Goal: Task Accomplishment & Management: Use online tool/utility

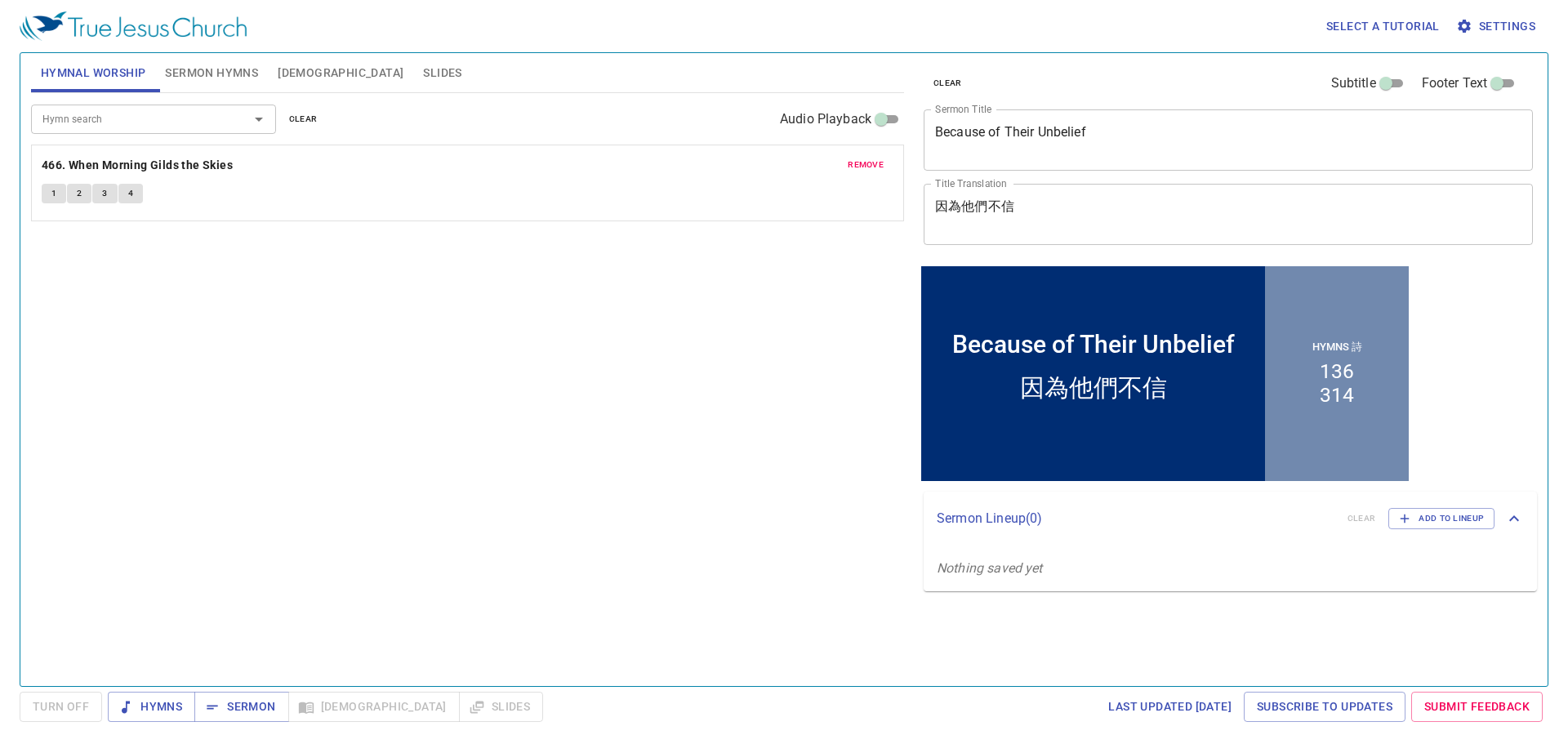
click at [423, 74] on span "Slides" at bounding box center [442, 73] width 38 height 20
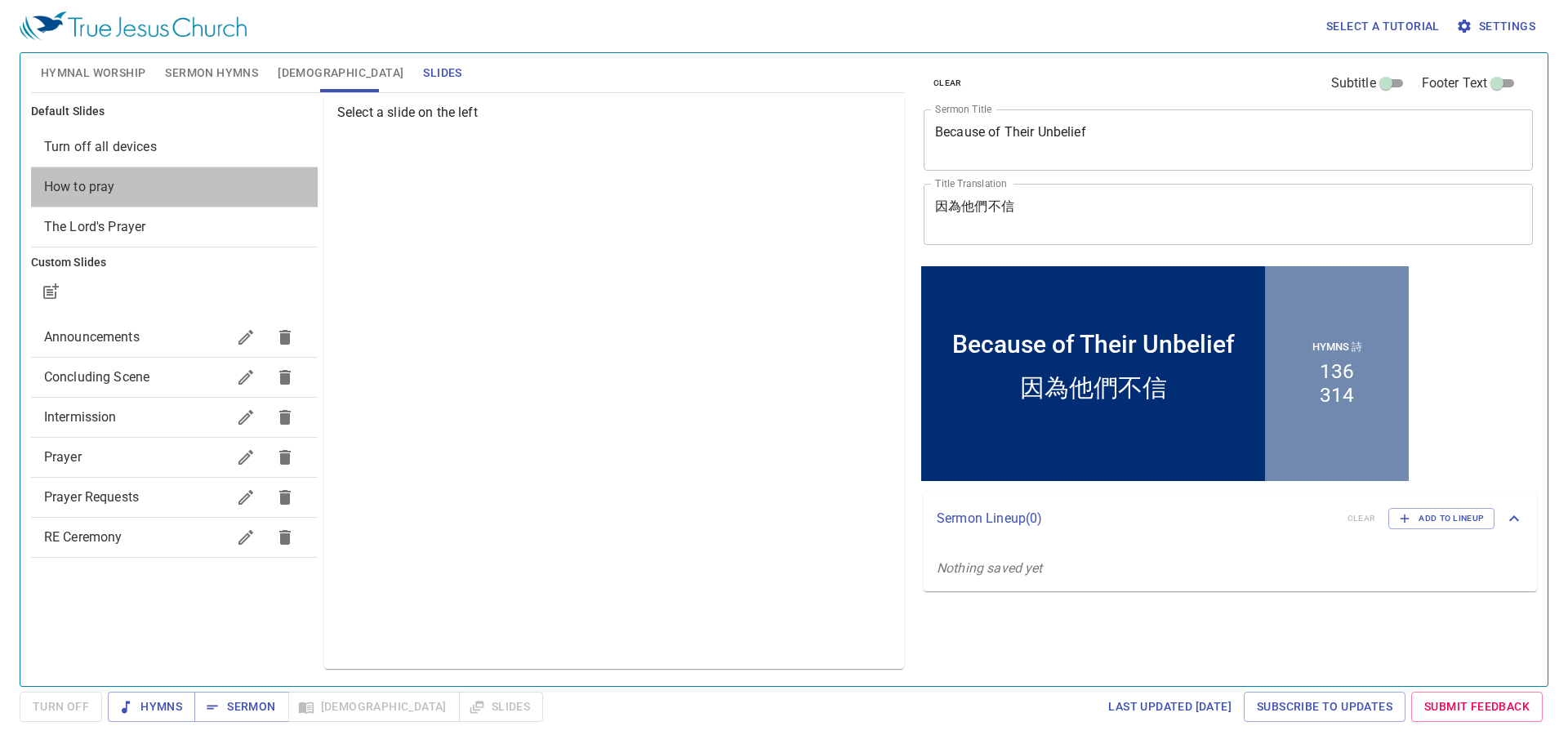
click at [155, 192] on span "How to pray" at bounding box center [174, 187] width 261 height 20
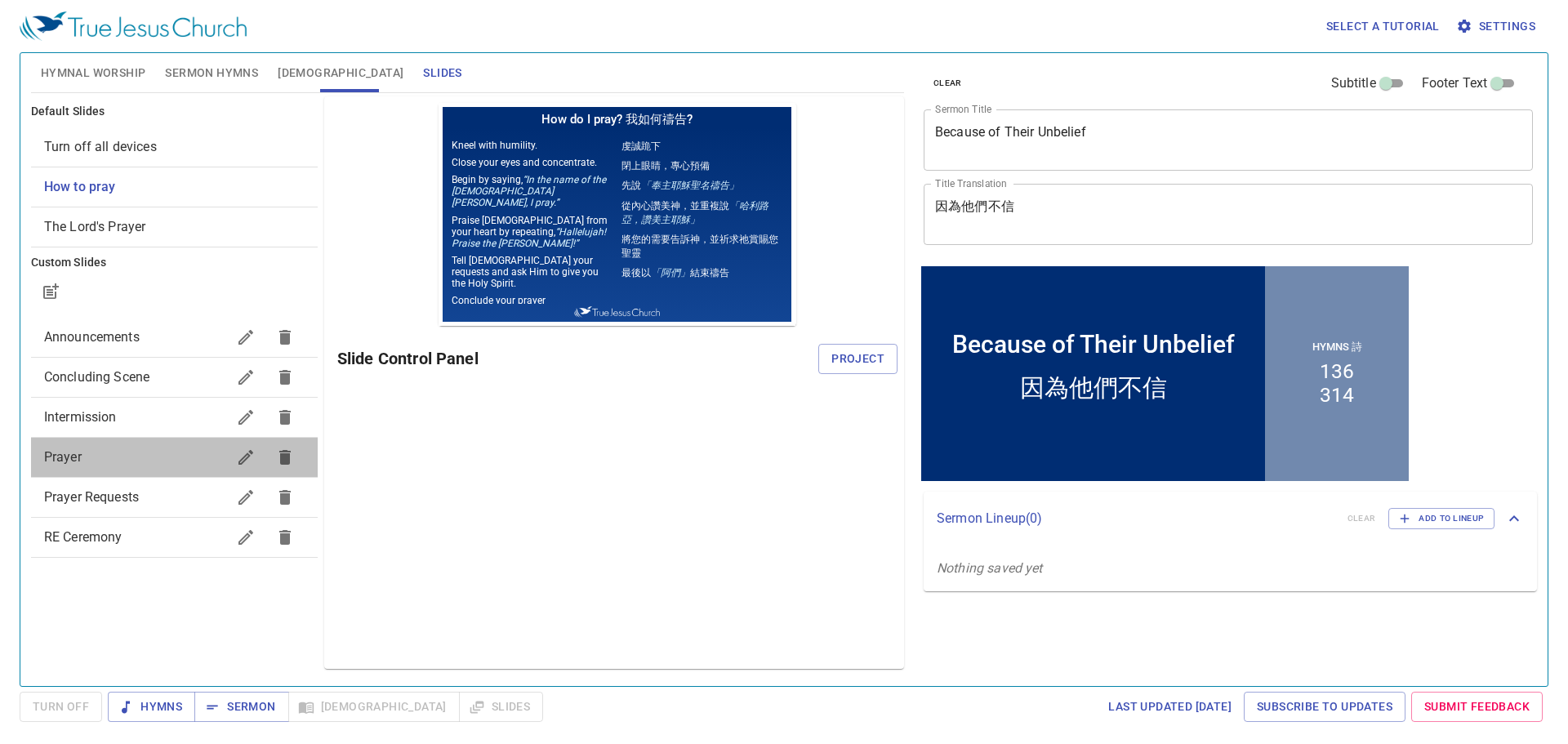
click at [147, 457] on span "Prayer" at bounding box center [135, 458] width 182 height 20
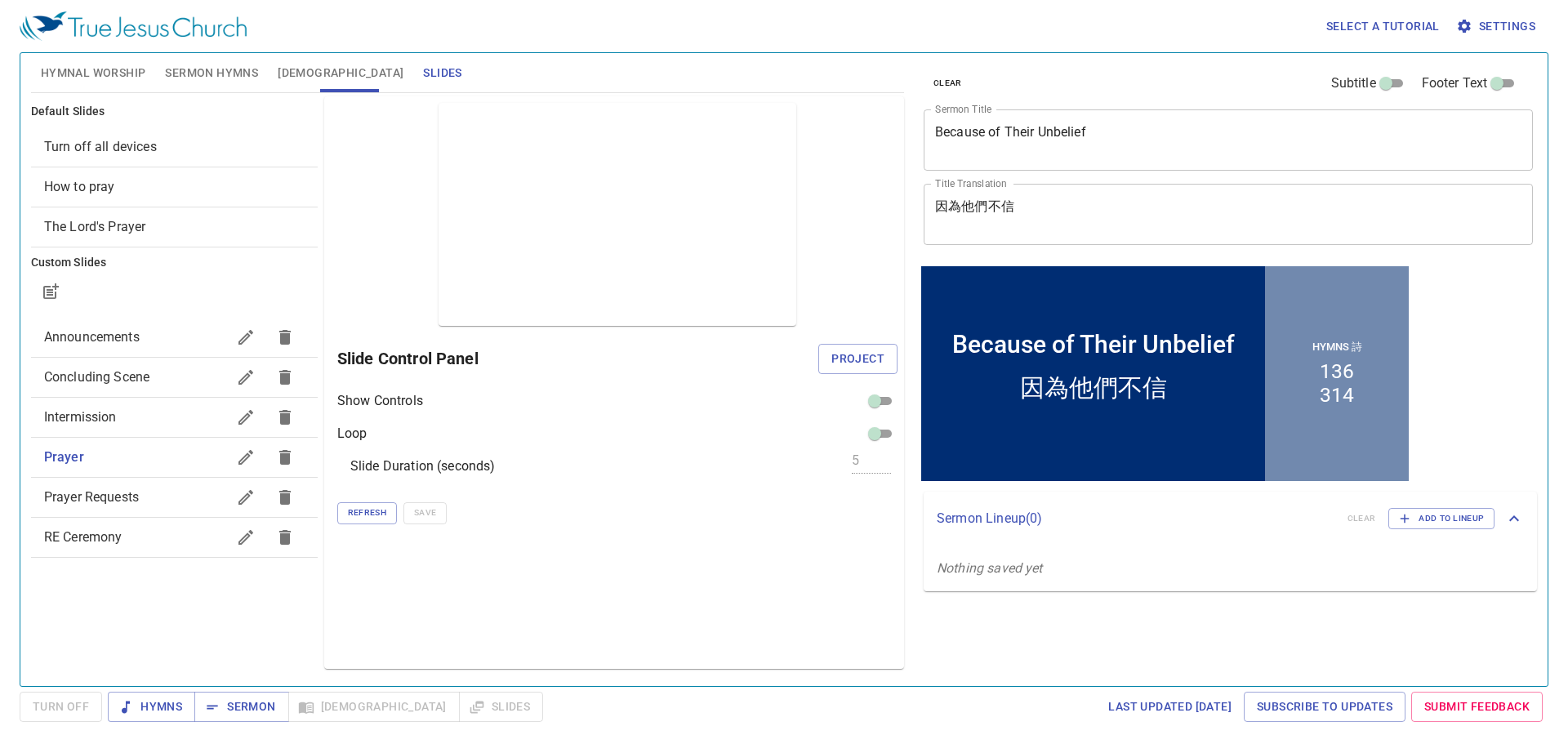
click at [862, 341] on div "Slide Control Panel Project" at bounding box center [617, 358] width 561 height 39
click at [862, 360] on span "Project" at bounding box center [858, 359] width 53 height 20
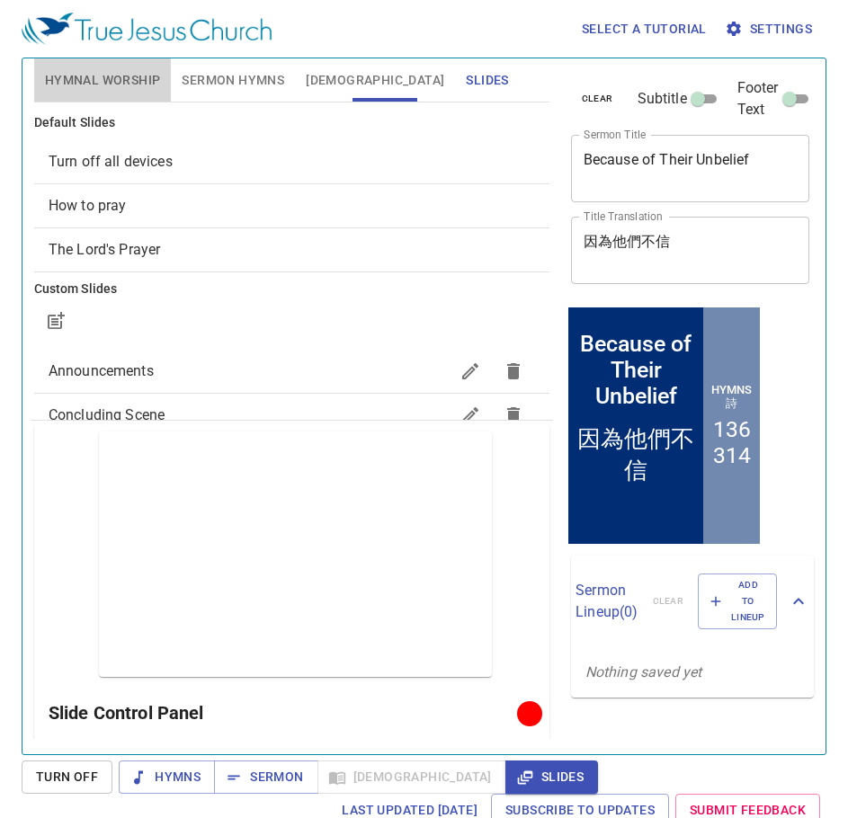
click at [118, 89] on span "Hymnal Worship" at bounding box center [103, 80] width 116 height 22
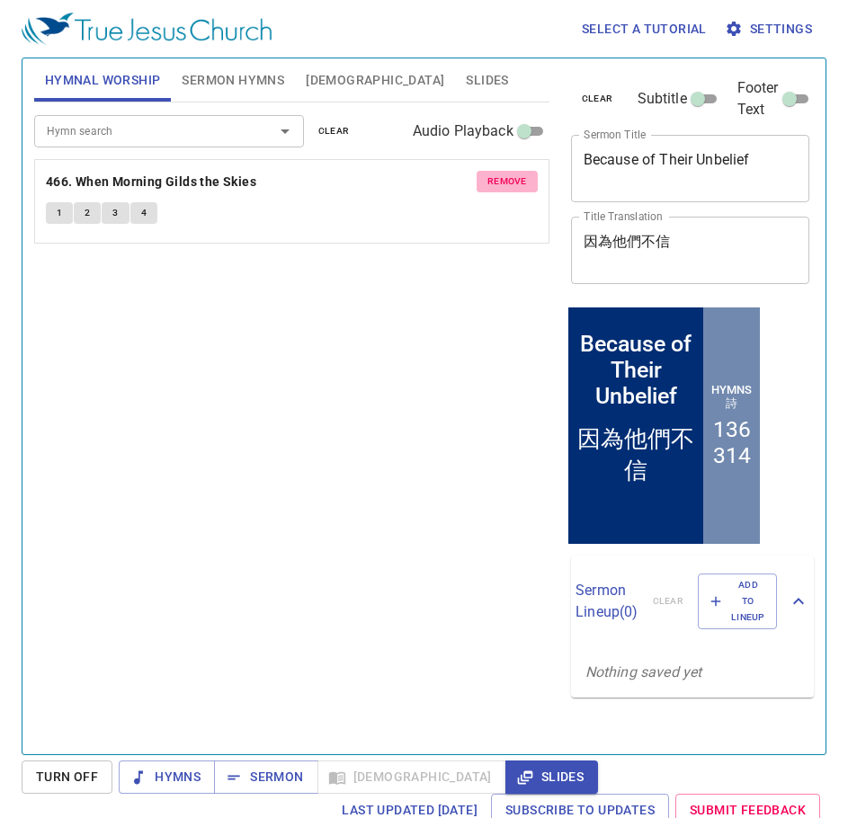
click at [521, 182] on span "remove" at bounding box center [507, 181] width 40 height 16
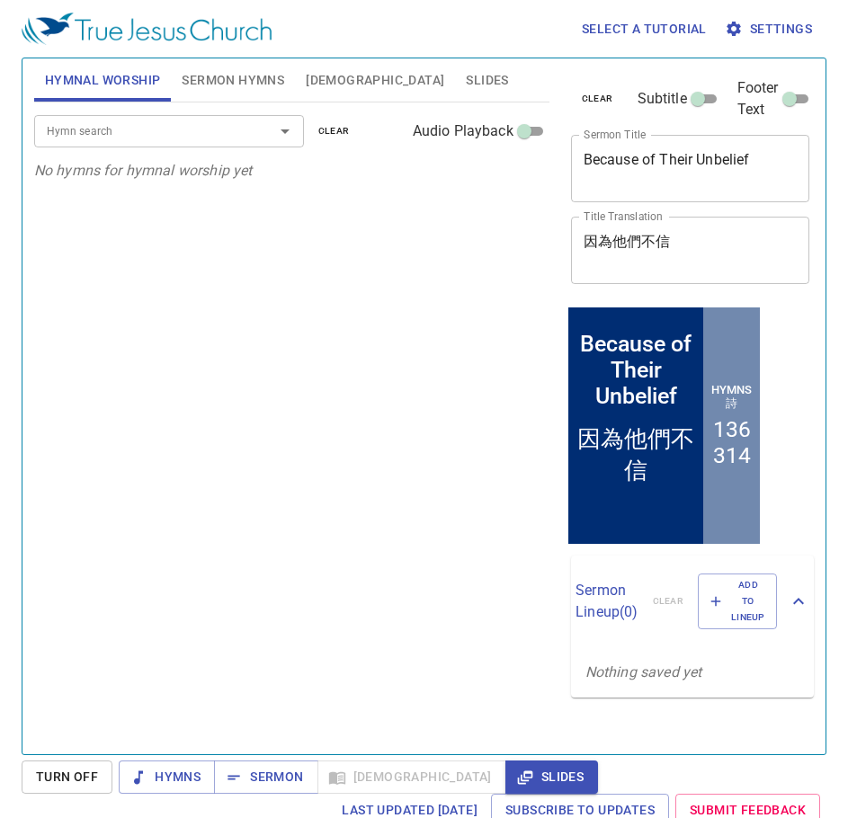
click at [232, 88] on span "Sermon Hymns" at bounding box center [233, 80] width 102 height 22
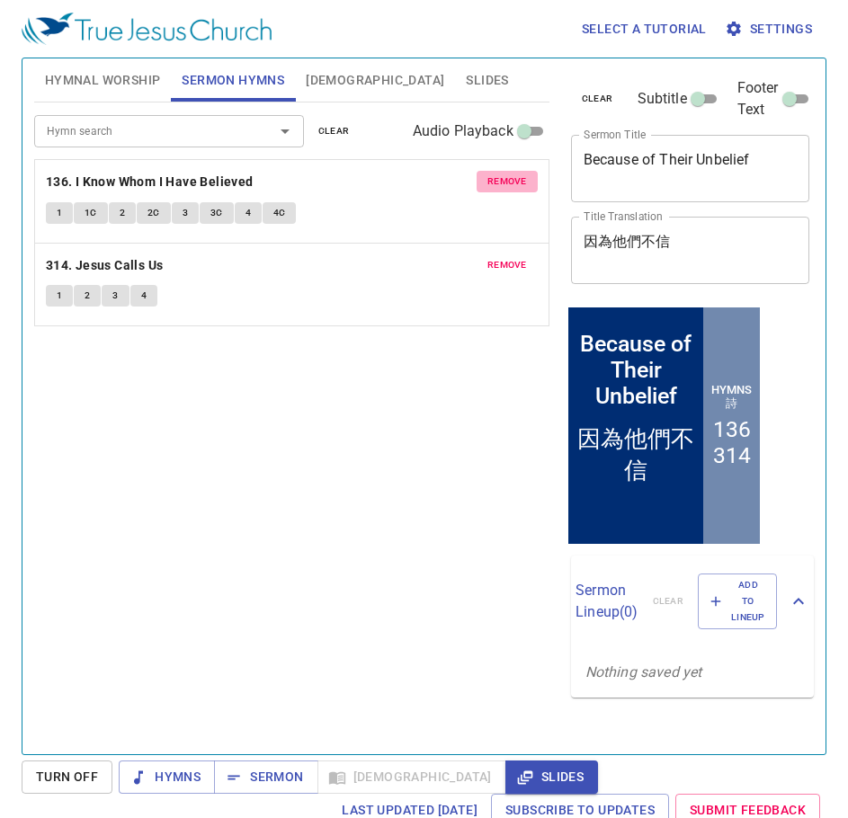
click at [490, 176] on span "remove" at bounding box center [507, 181] width 40 height 16
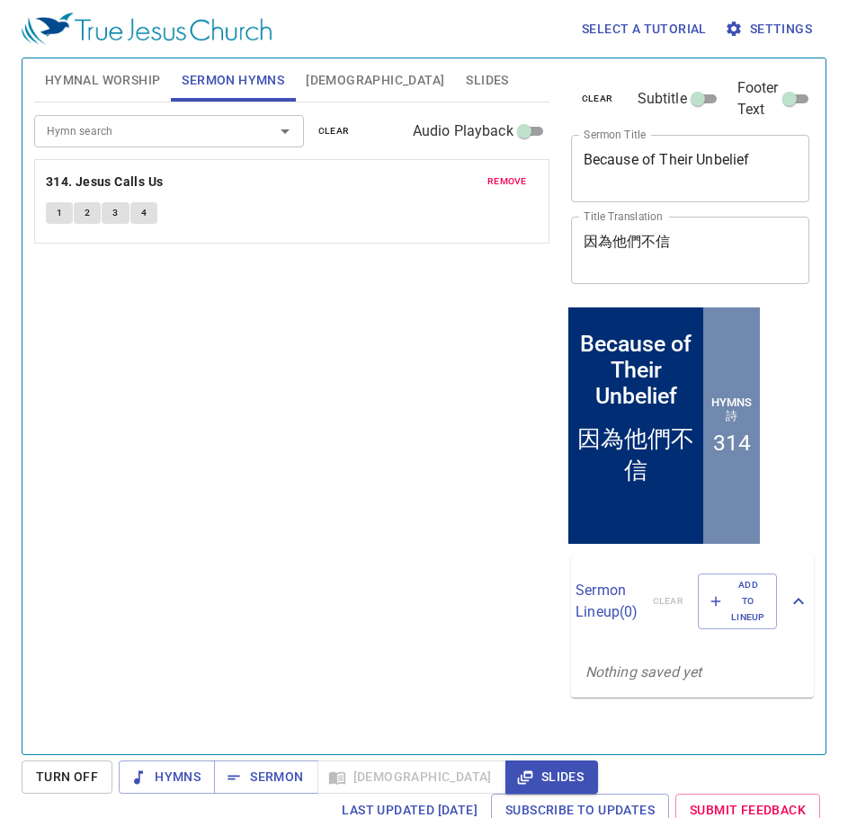
click at [490, 176] on span "remove" at bounding box center [507, 181] width 40 height 16
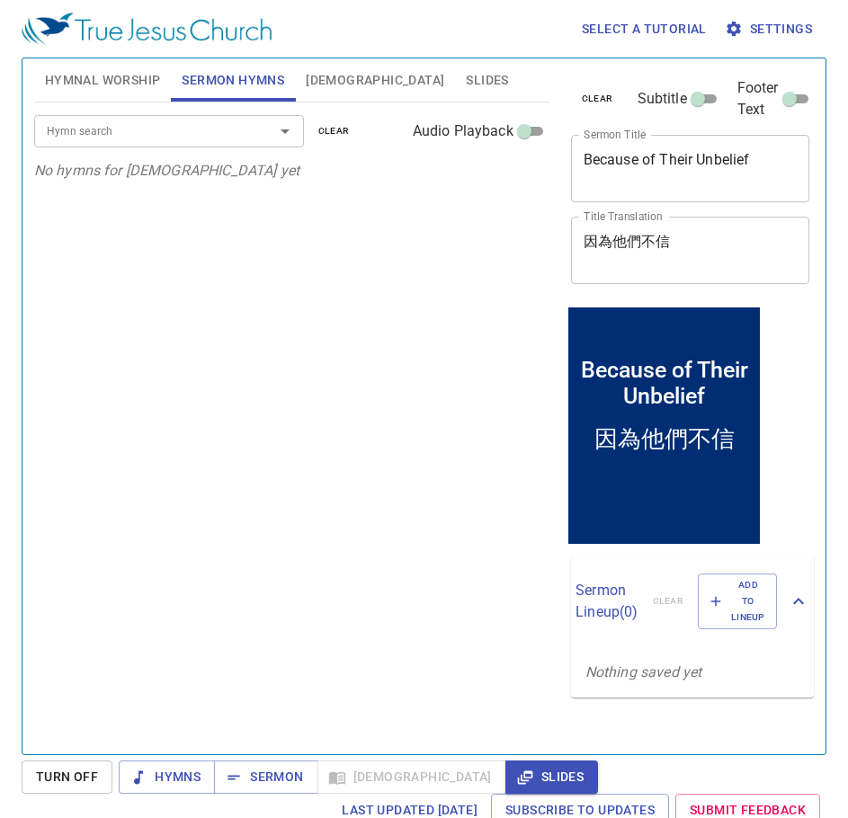
click at [145, 93] on button "Hymnal Worship" at bounding box center [103, 79] width 138 height 43
click at [129, 128] on input "Hymn search" at bounding box center [143, 130] width 206 height 21
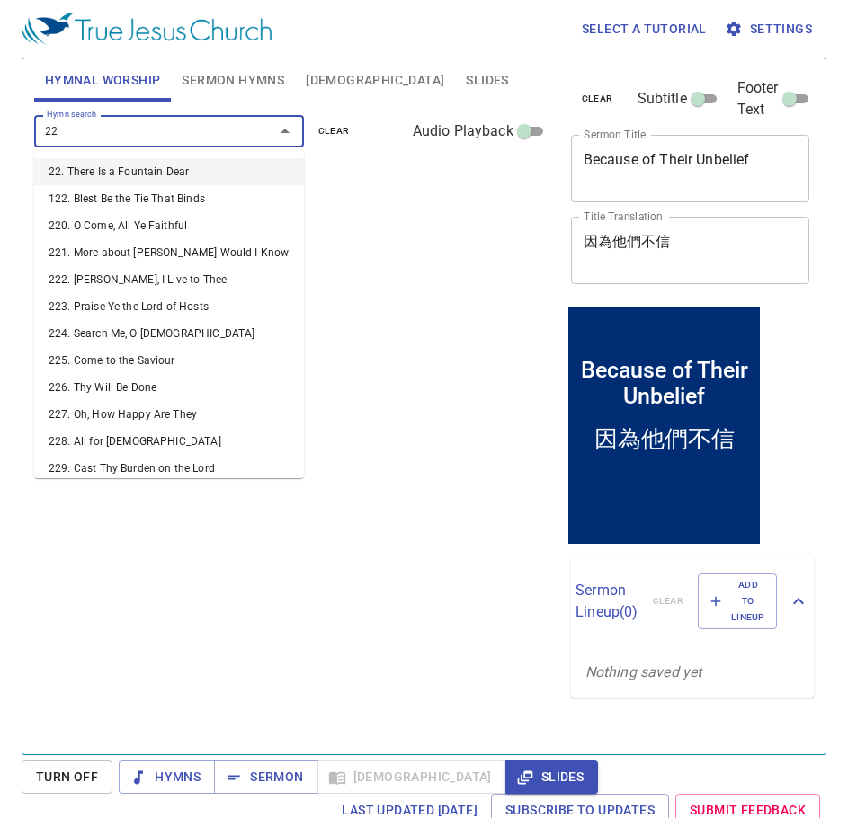
type input "228"
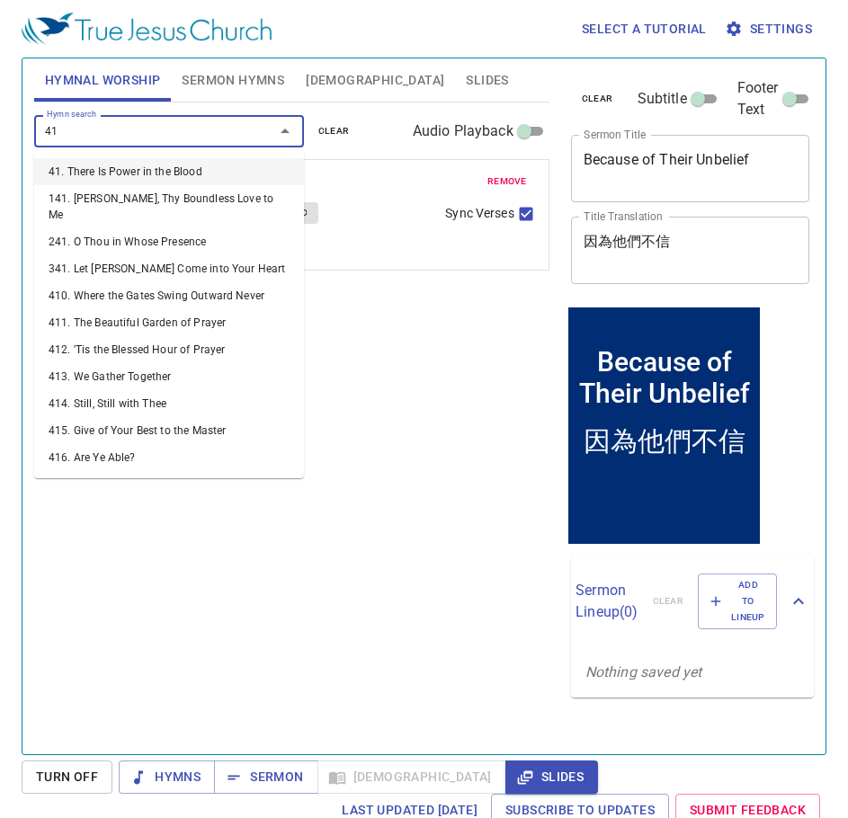
type input "415"
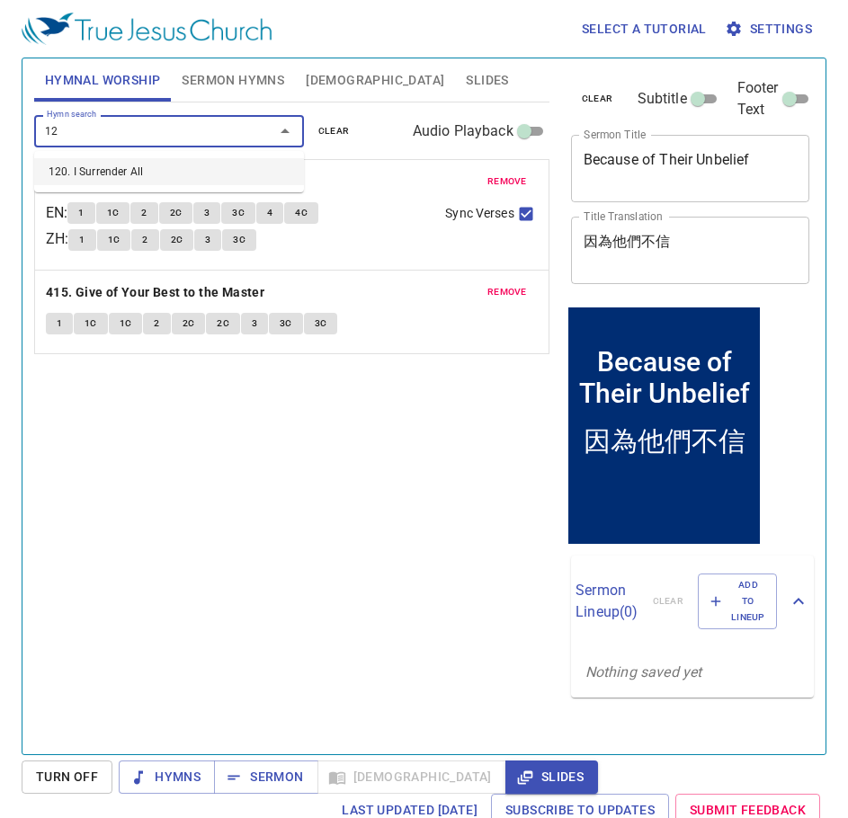
type input "120"
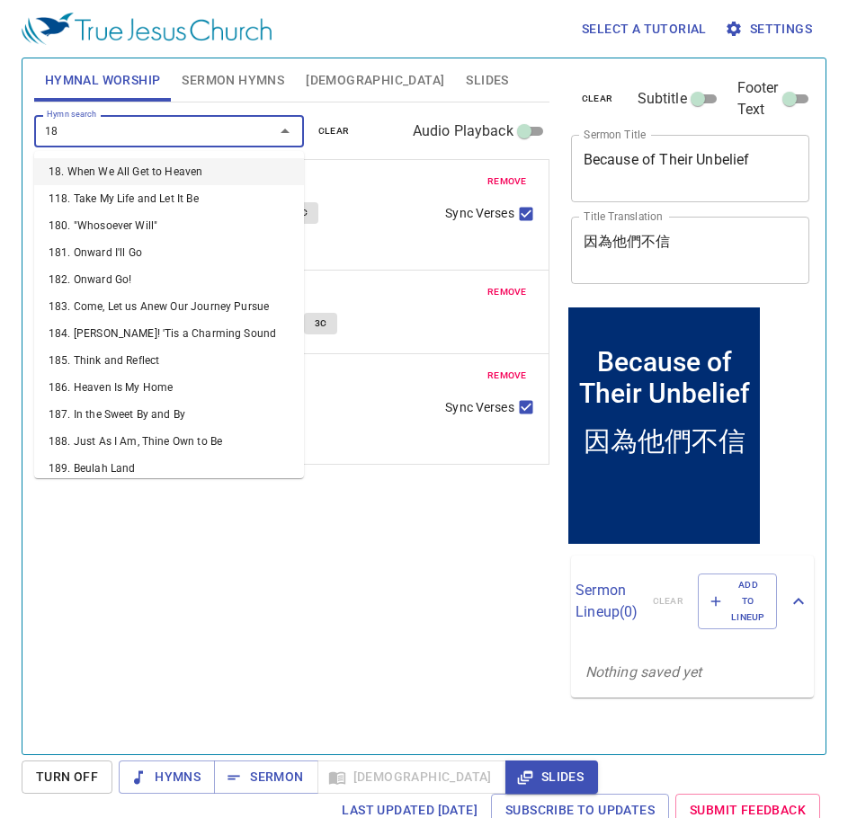
type input "188"
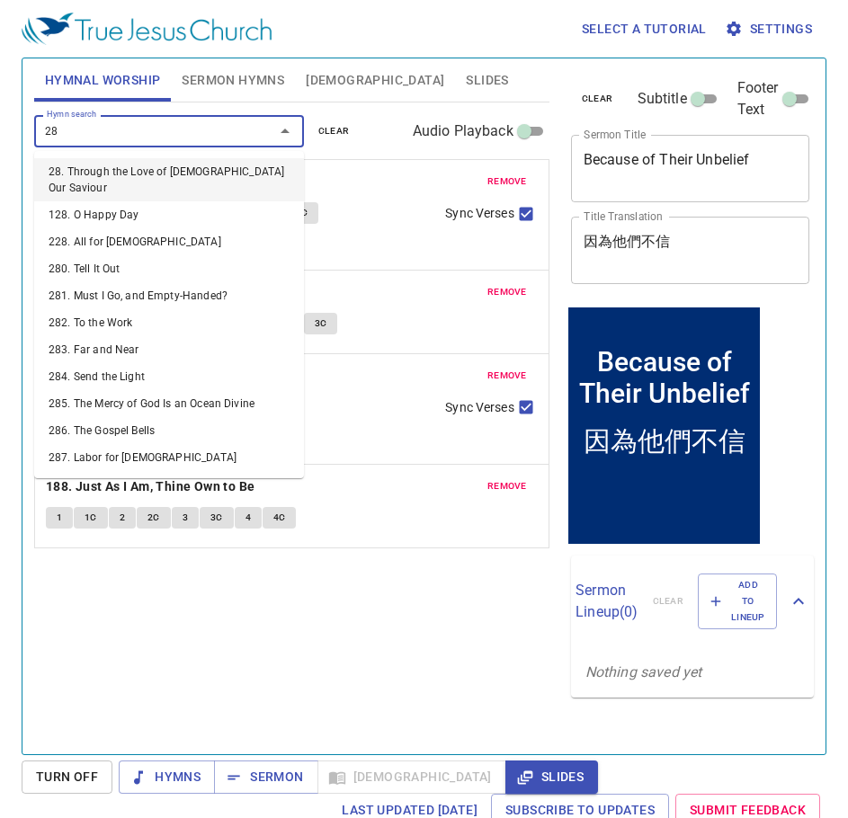
type input "281"
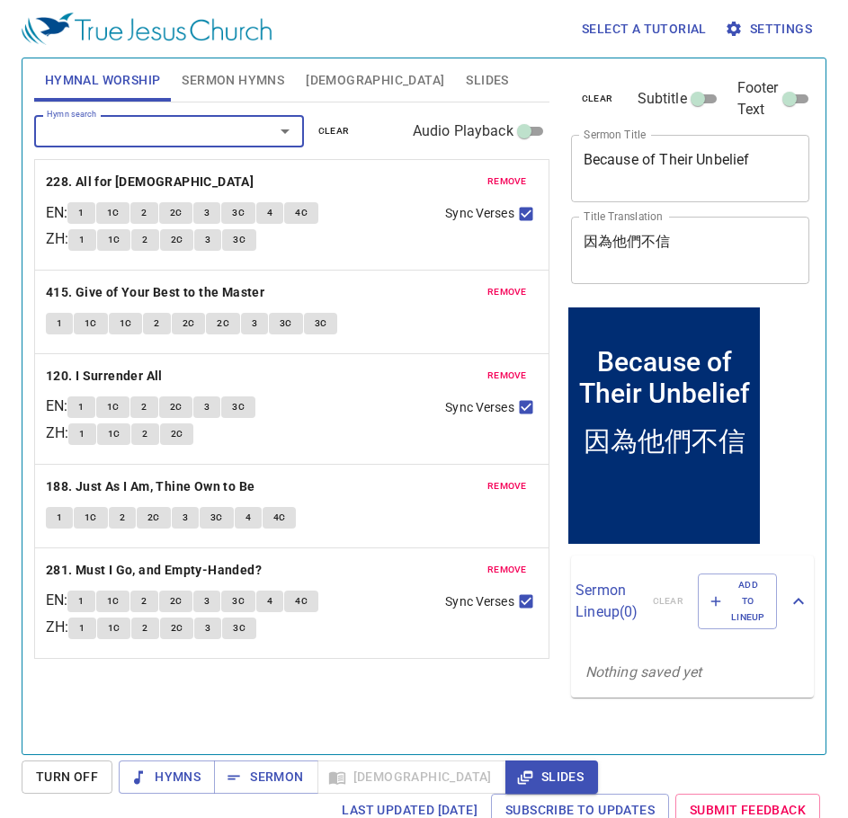
click at [260, 77] on span "Sermon Hymns" at bounding box center [233, 80] width 102 height 22
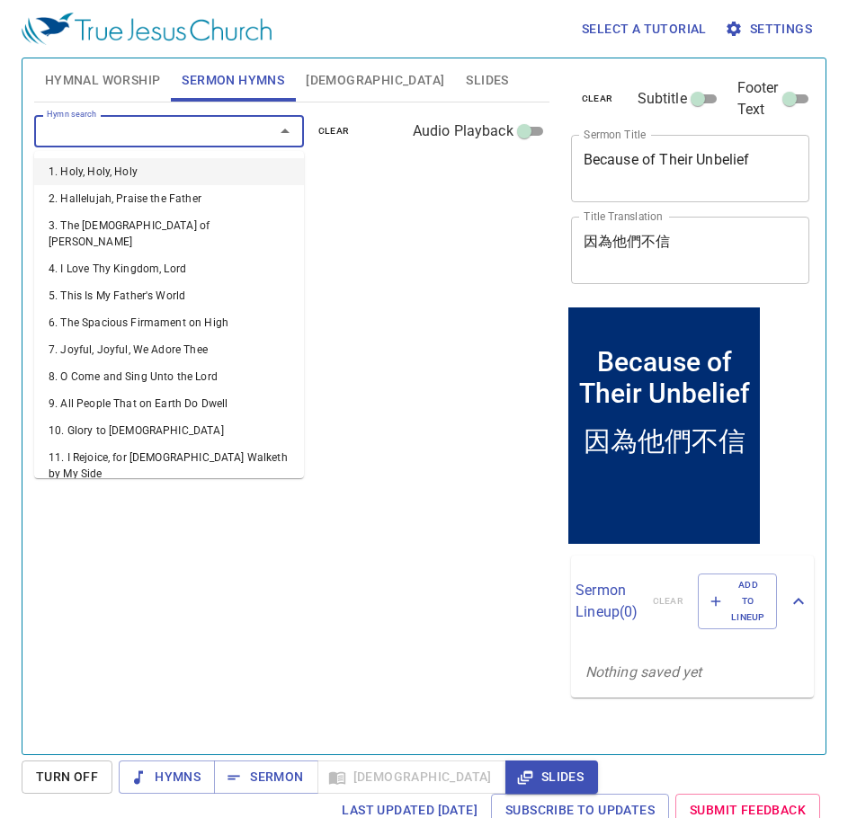
click at [213, 130] on input "Hymn search" at bounding box center [143, 130] width 206 height 21
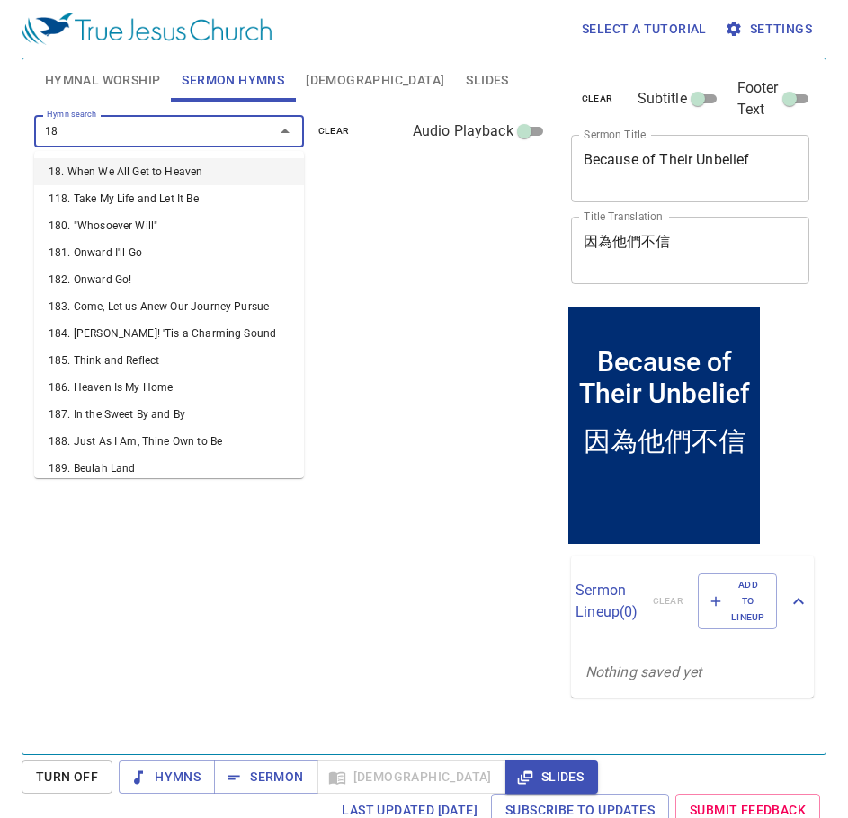
type input "185"
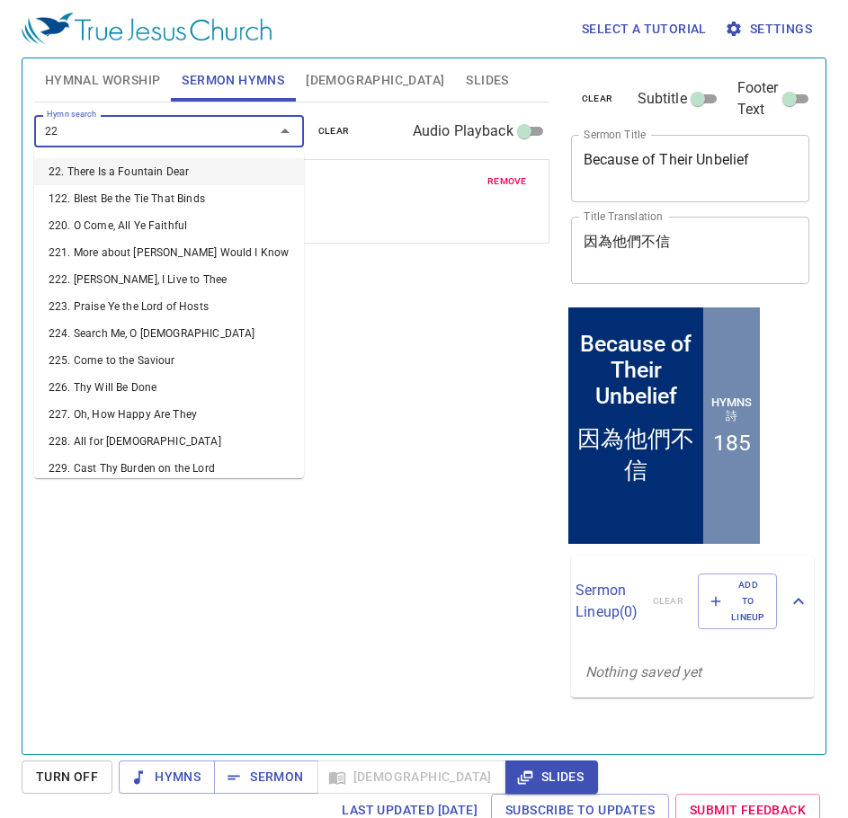
type input "224"
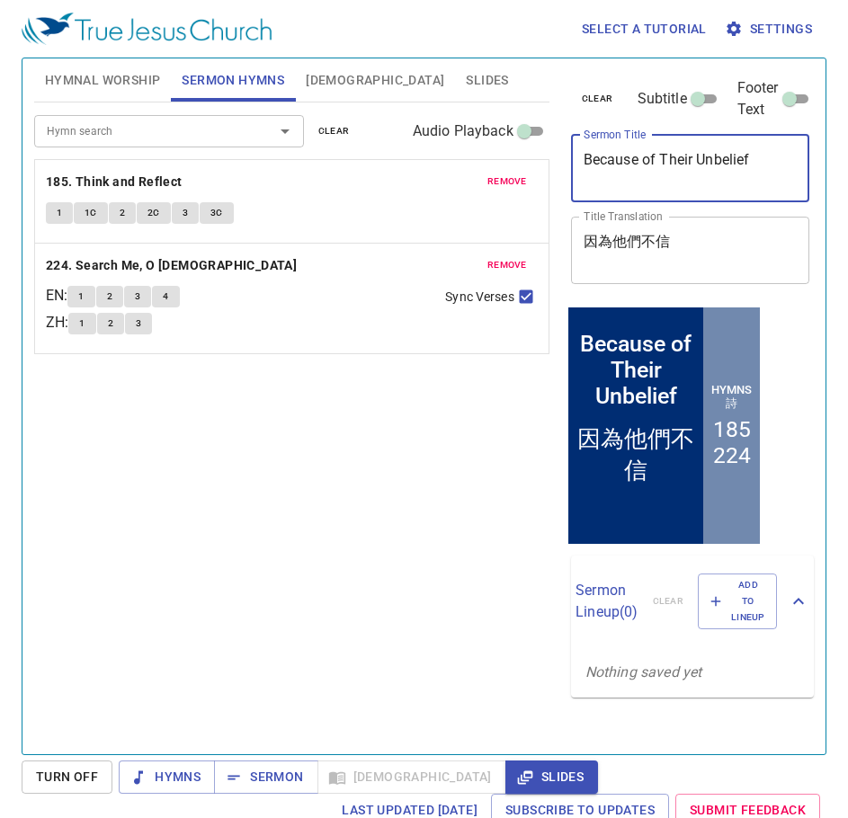
click at [641, 171] on textarea "Because of Their Unbelief" at bounding box center [690, 168] width 214 height 34
paste textarea "Examining Ourselves"
type textarea "Examining Ourselves"
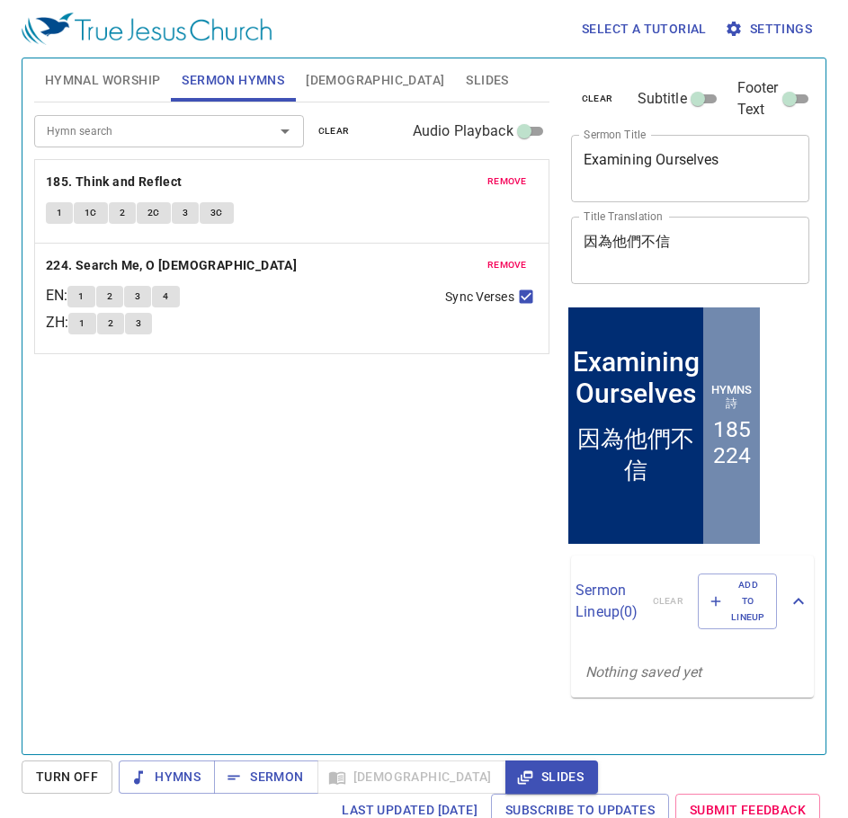
click at [670, 261] on textarea "因為他們不信" at bounding box center [690, 250] width 214 height 34
paste textarea "自己省察"
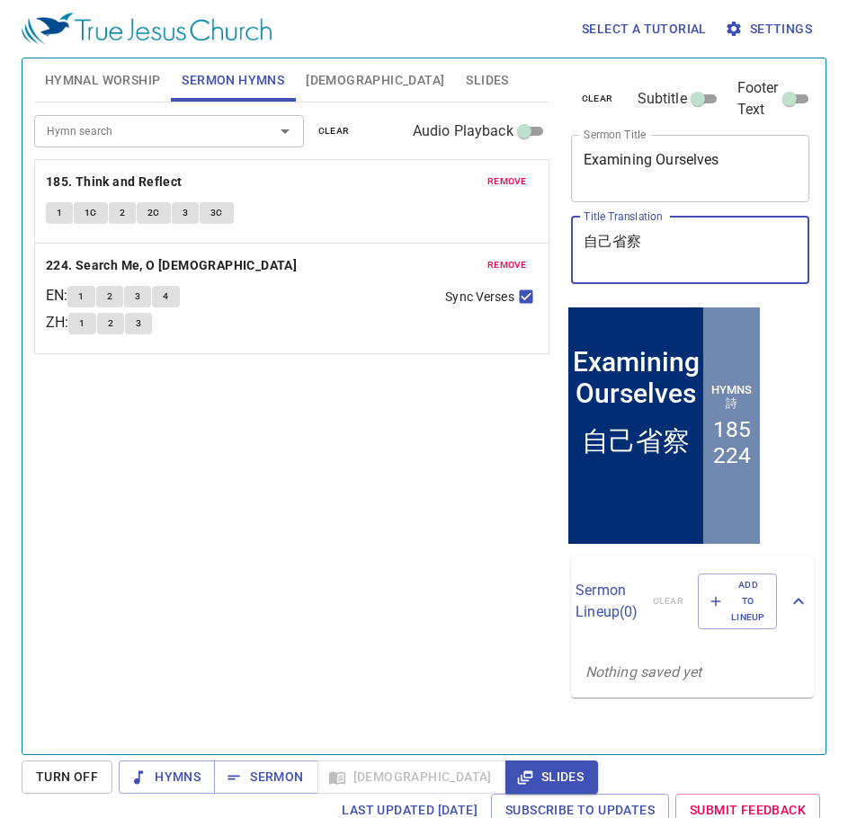
type textarea "自己省察"
click at [209, 435] on div "Hymn search Hymn search clear Audio Playback remove 185. Think and Reflect 1 1C…" at bounding box center [291, 420] width 515 height 636
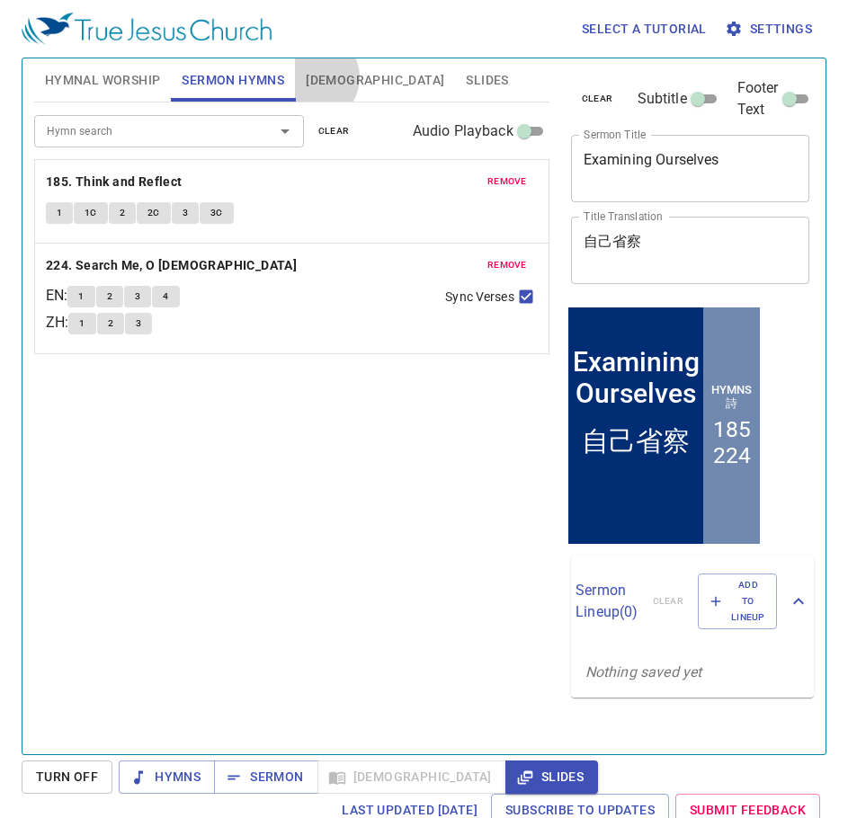
click at [313, 77] on span "[DEMOGRAPHIC_DATA]" at bounding box center [375, 80] width 138 height 22
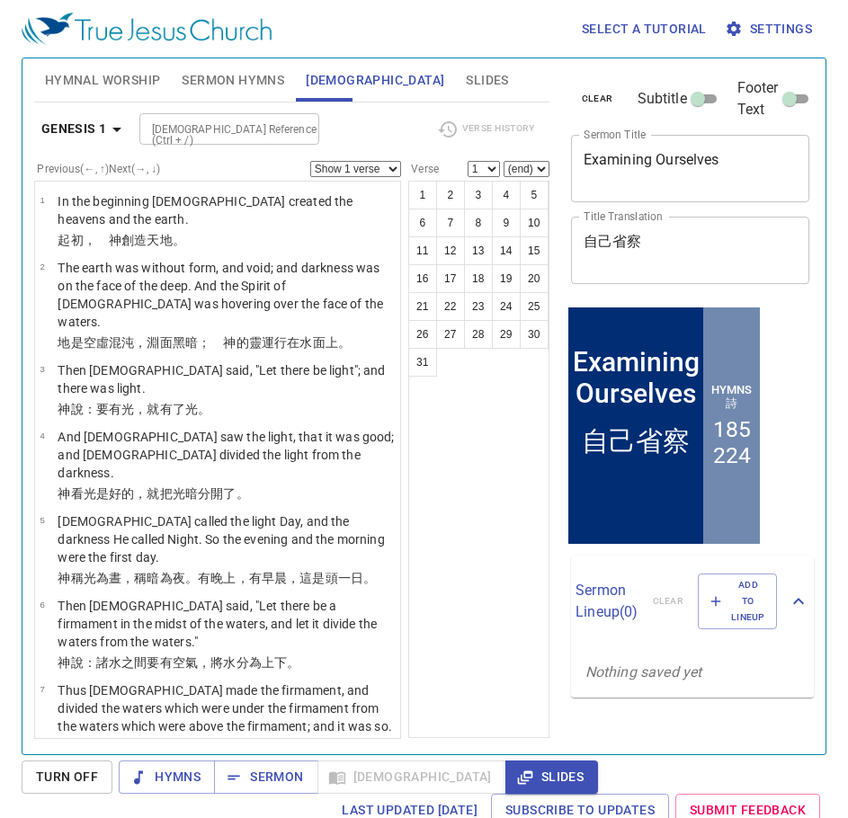
click at [118, 80] on span "Hymnal Worship" at bounding box center [103, 80] width 116 height 22
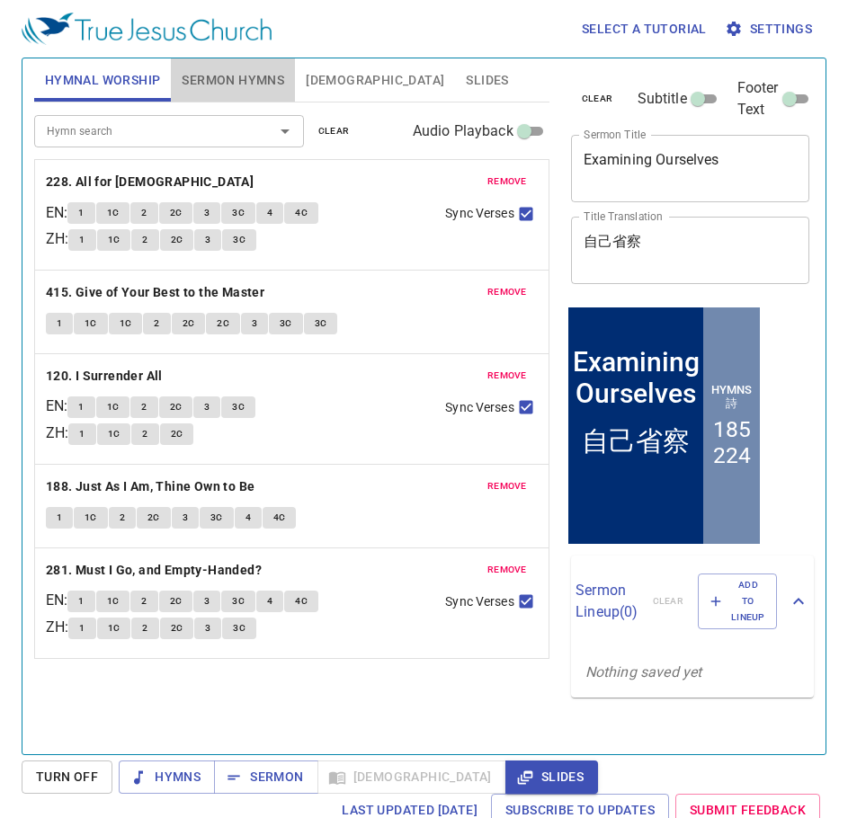
click at [214, 81] on span "Sermon Hymns" at bounding box center [233, 80] width 102 height 22
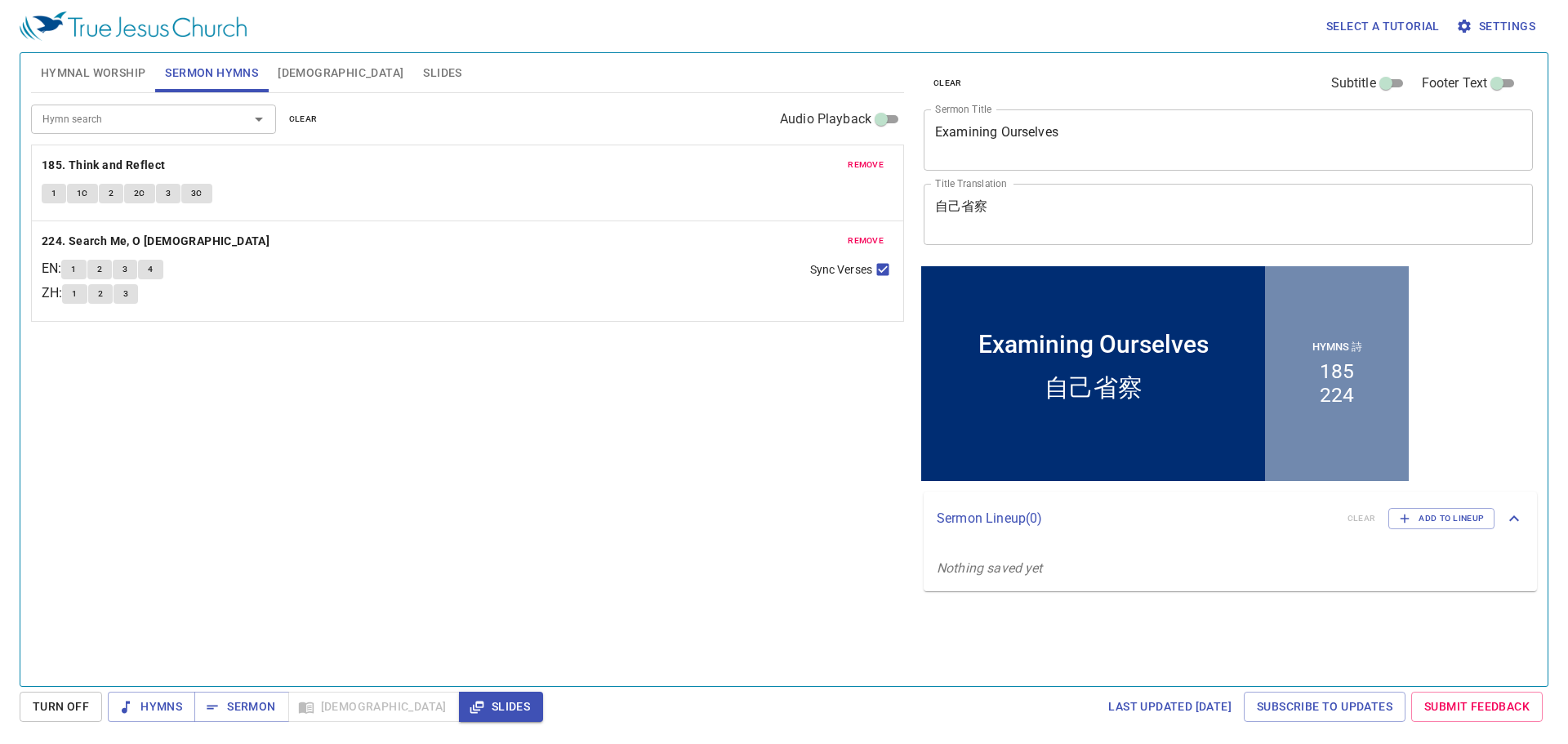
click at [70, 84] on button "Hymnal Worship" at bounding box center [94, 72] width 125 height 39
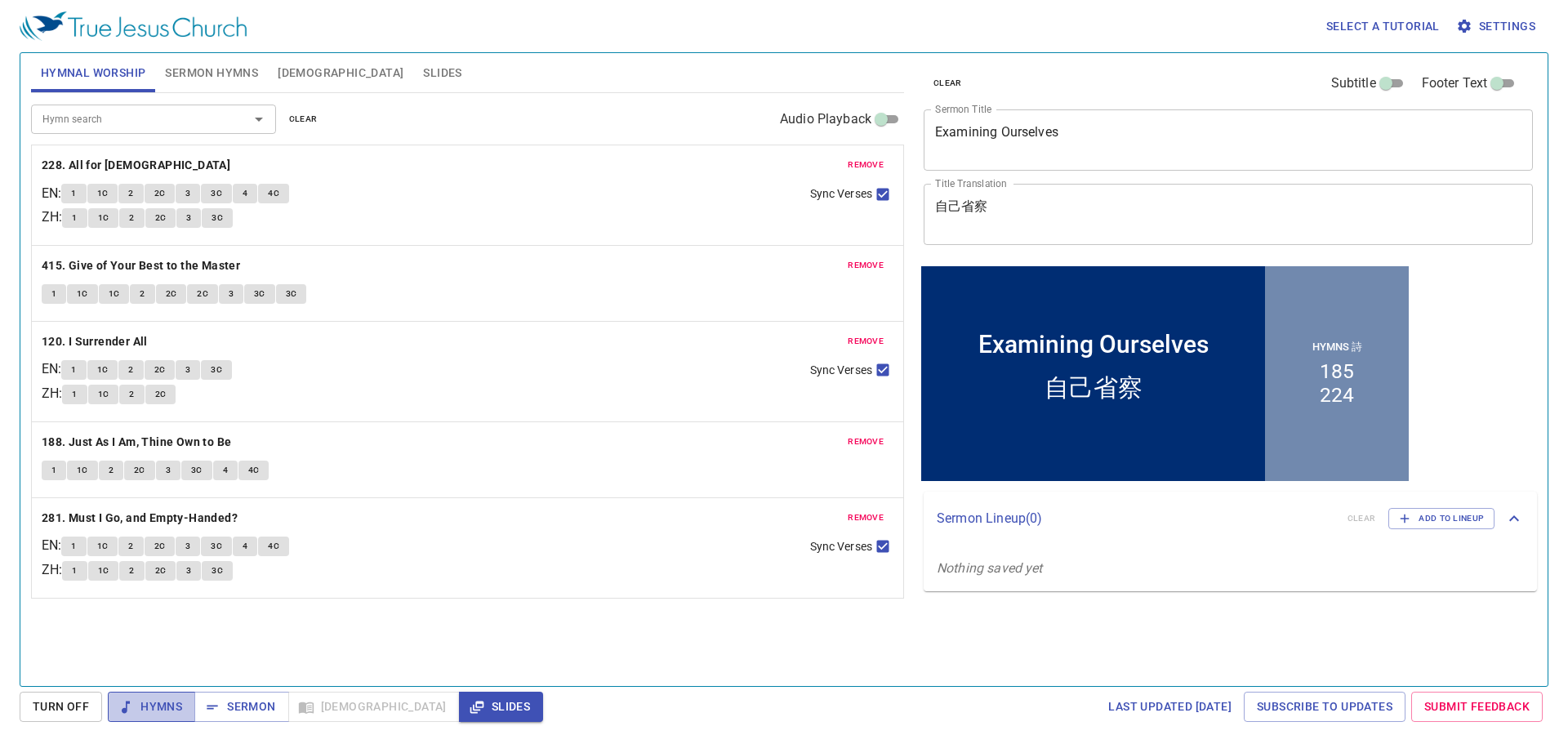
click at [0, 0] on span "Hymns" at bounding box center [0, 0] width 0 height 0
click at [85, 189] on button "1" at bounding box center [73, 193] width 25 height 20
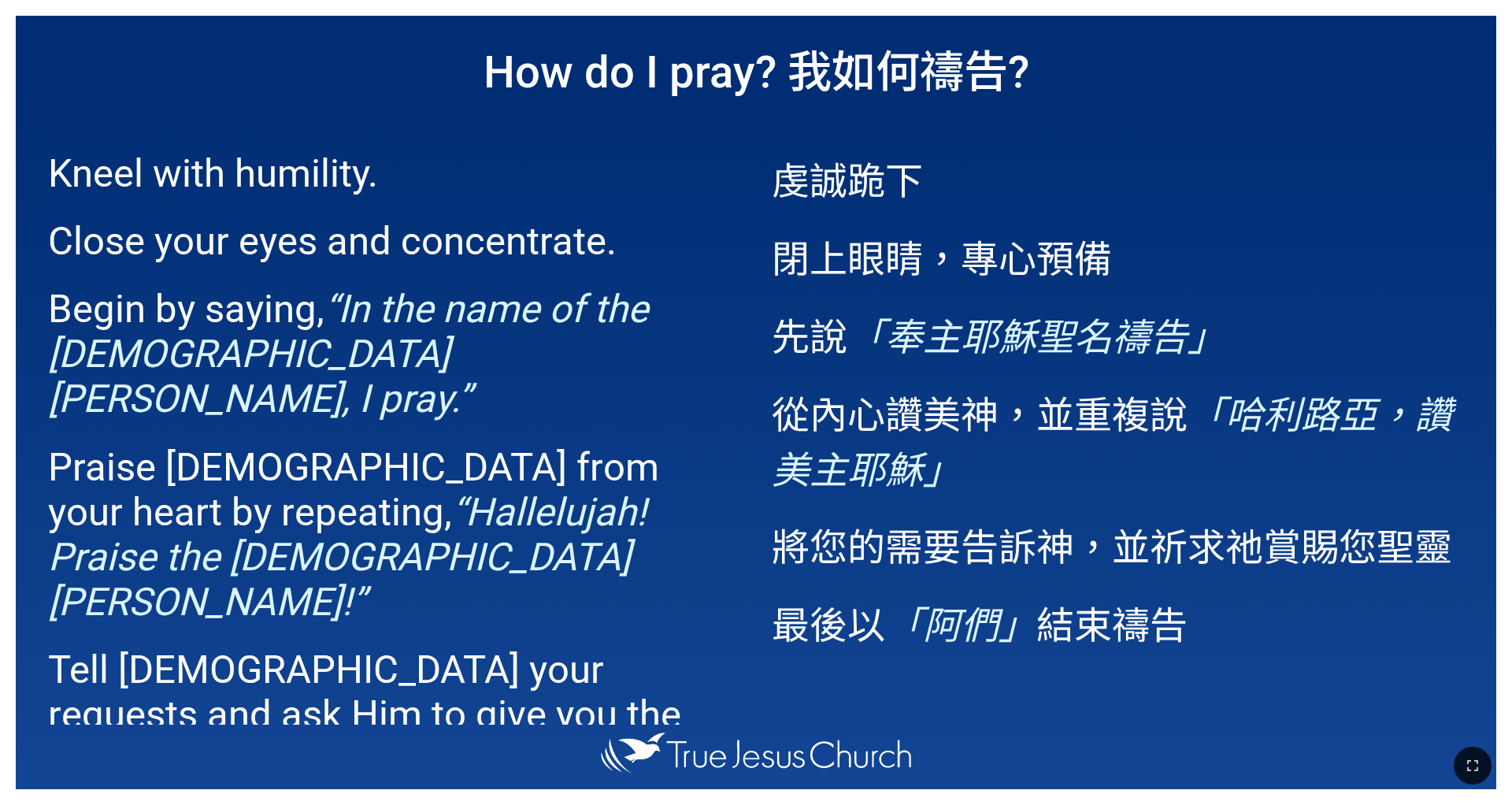
click at [75, 502] on div at bounding box center [756, 766] width 1512 height 78
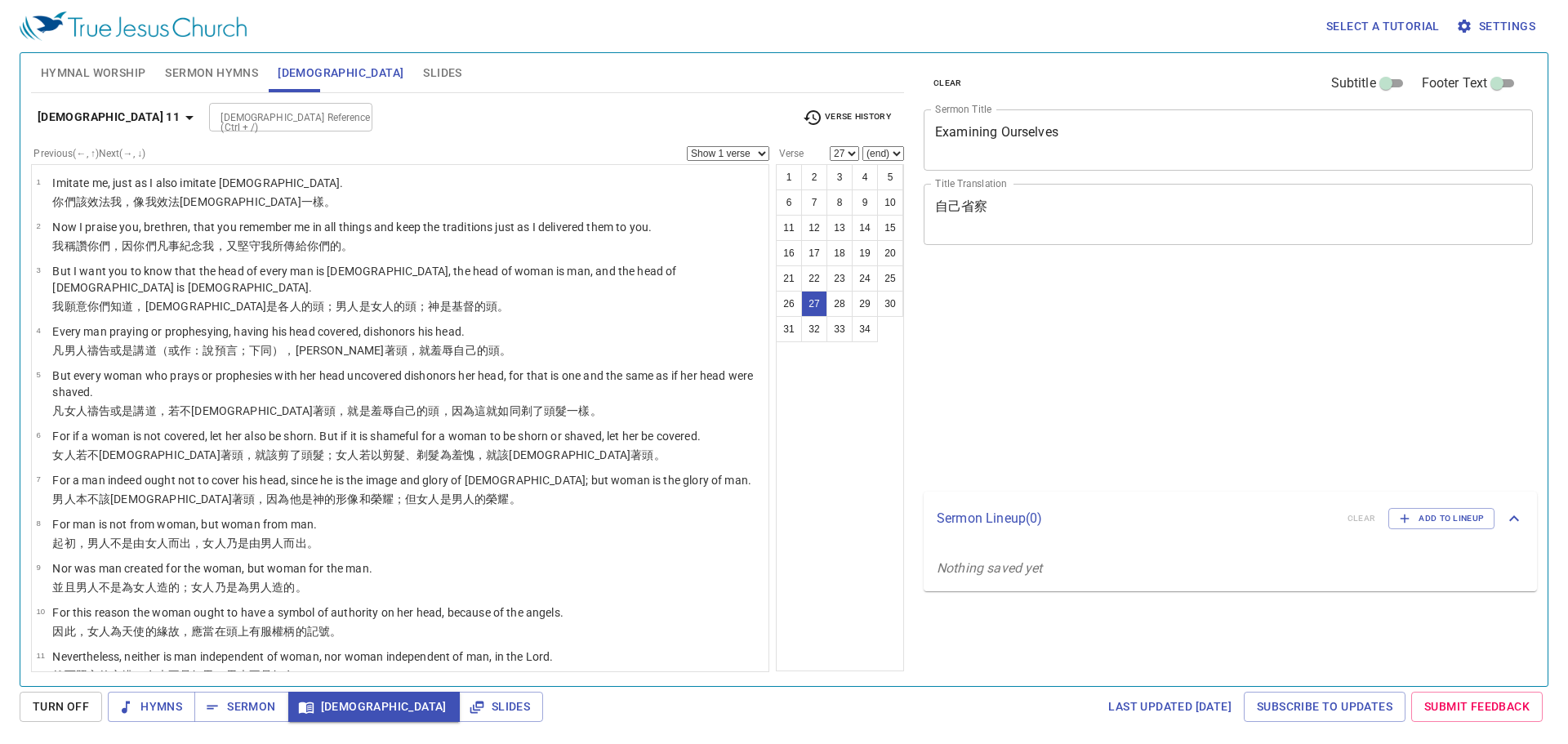
select select "27"
select select "28"
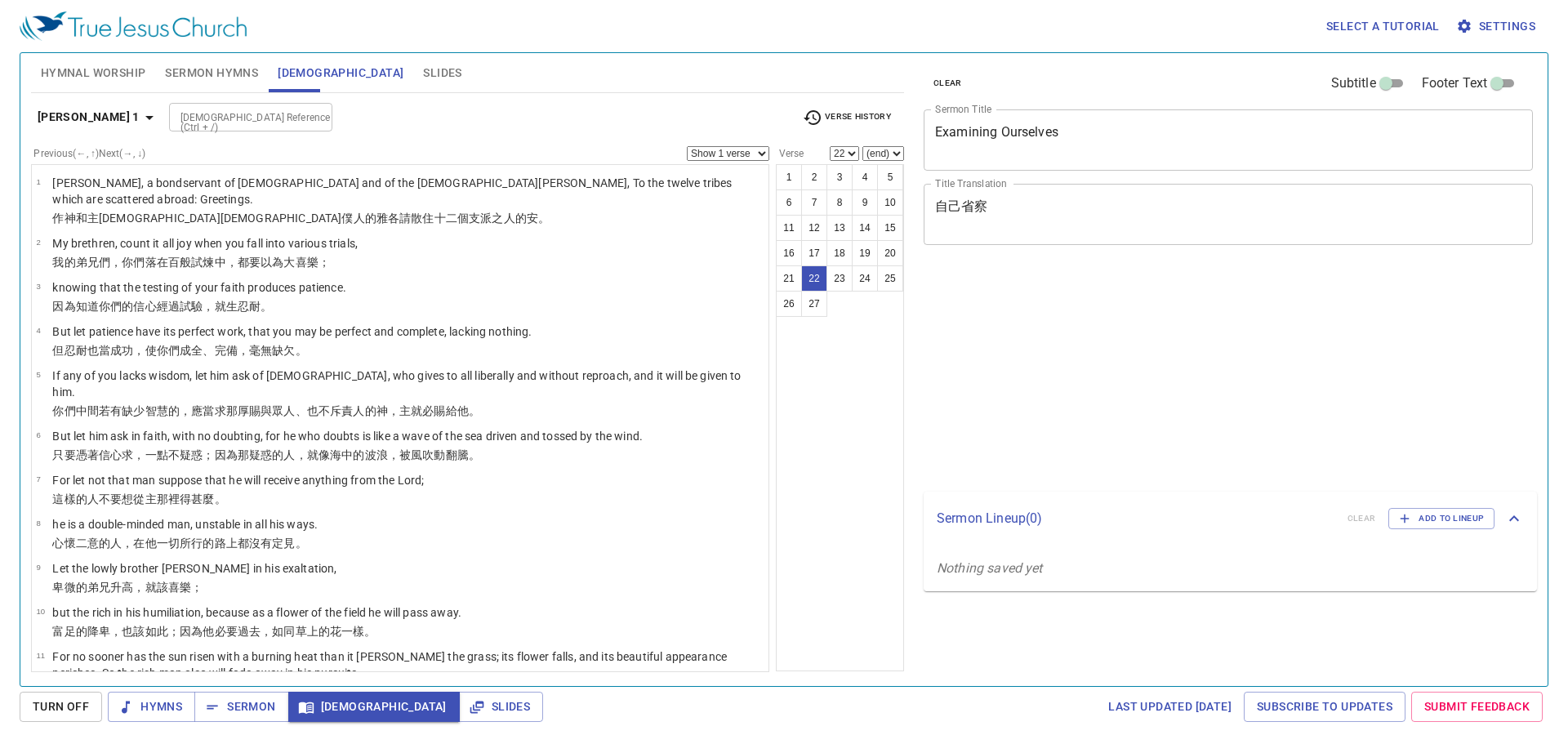
select select "22"
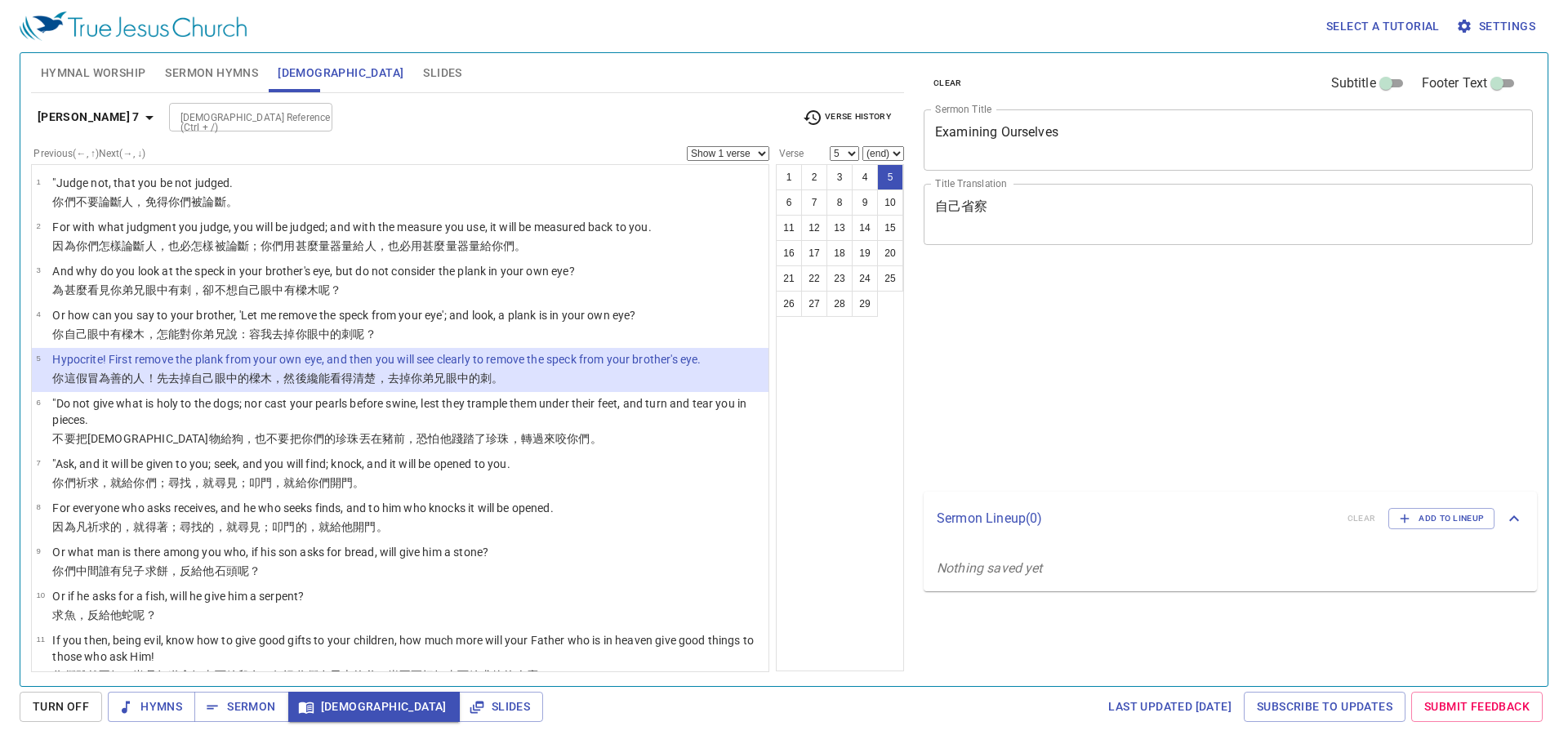
select select "5"
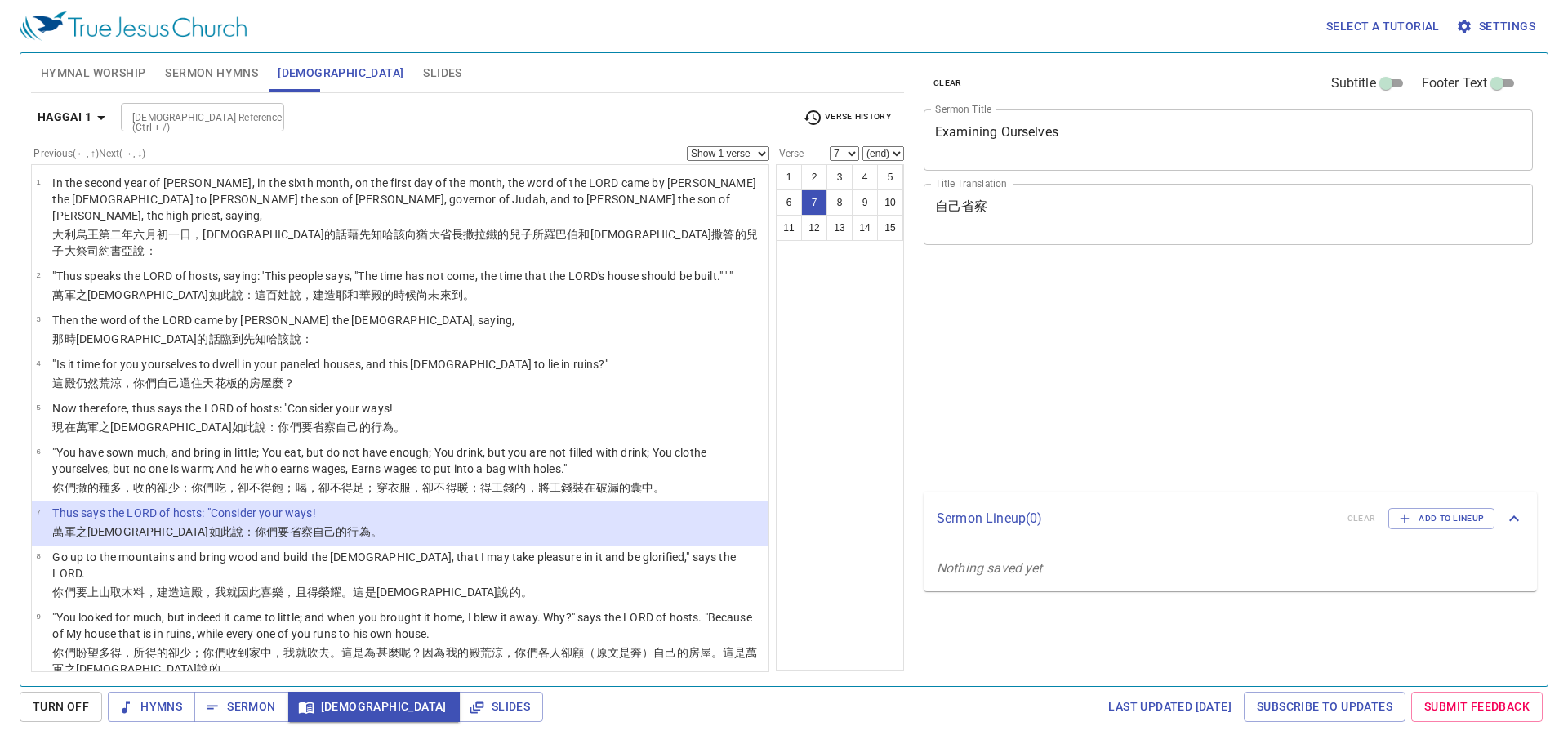
select select "7"
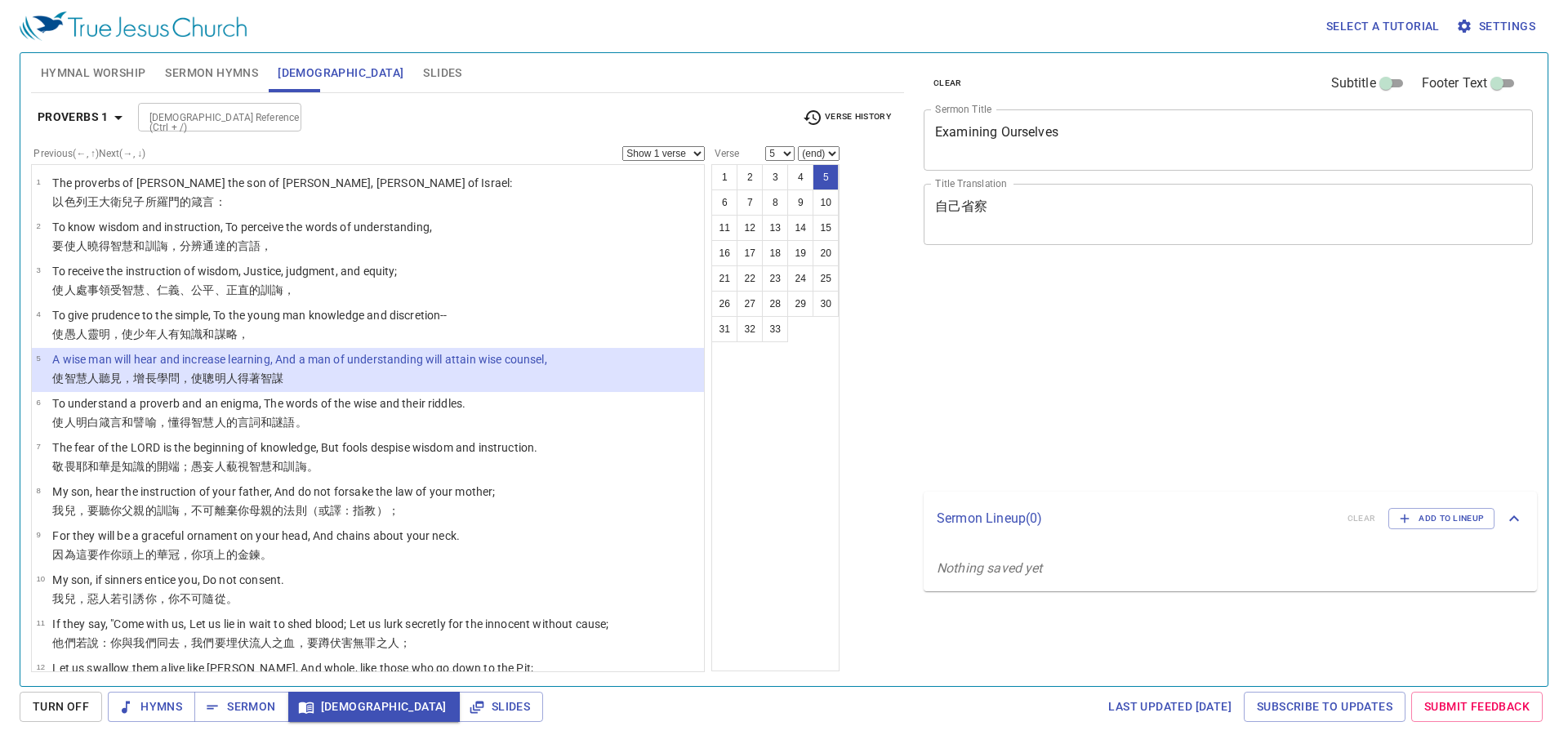
select select "5"
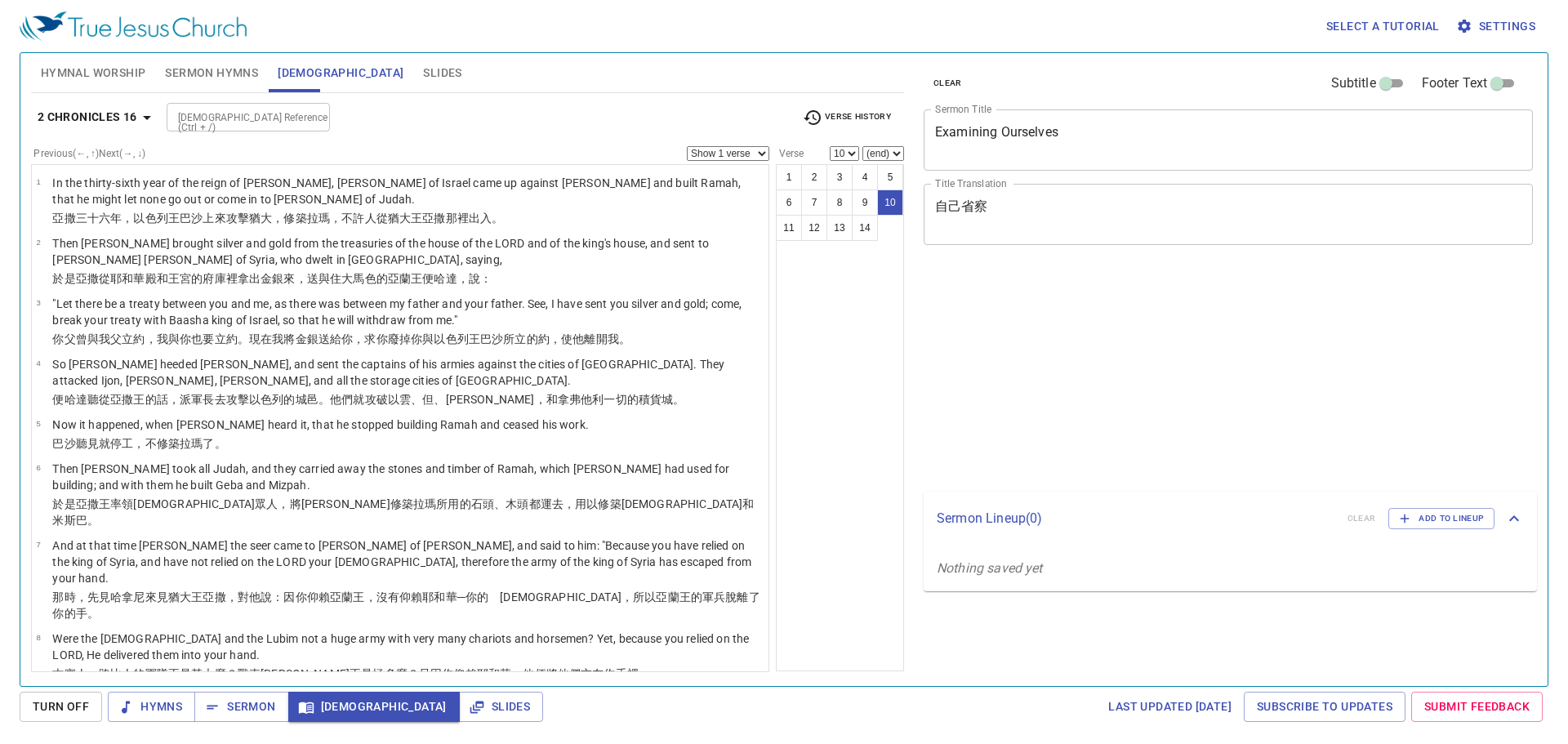
select select "10"
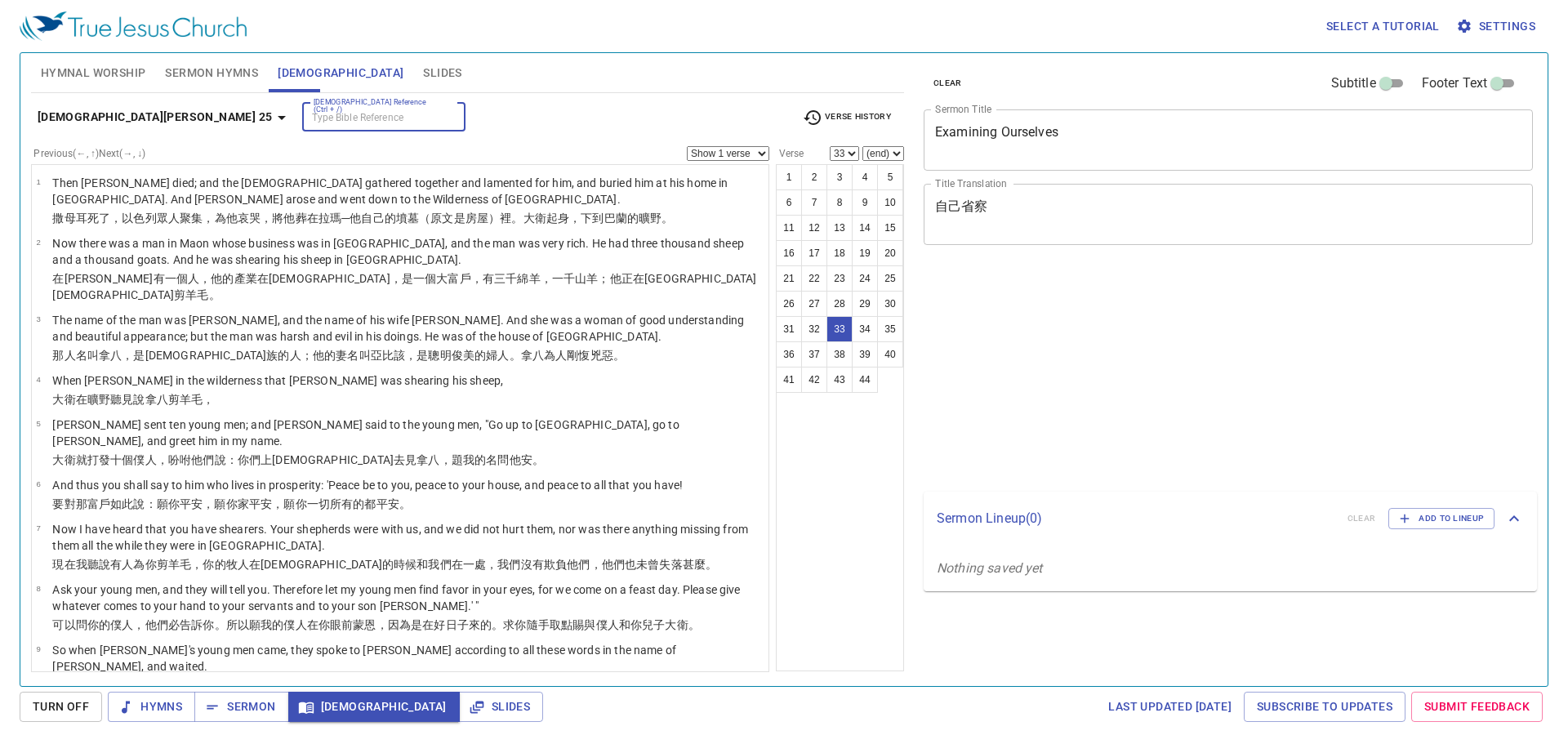
select select "33"
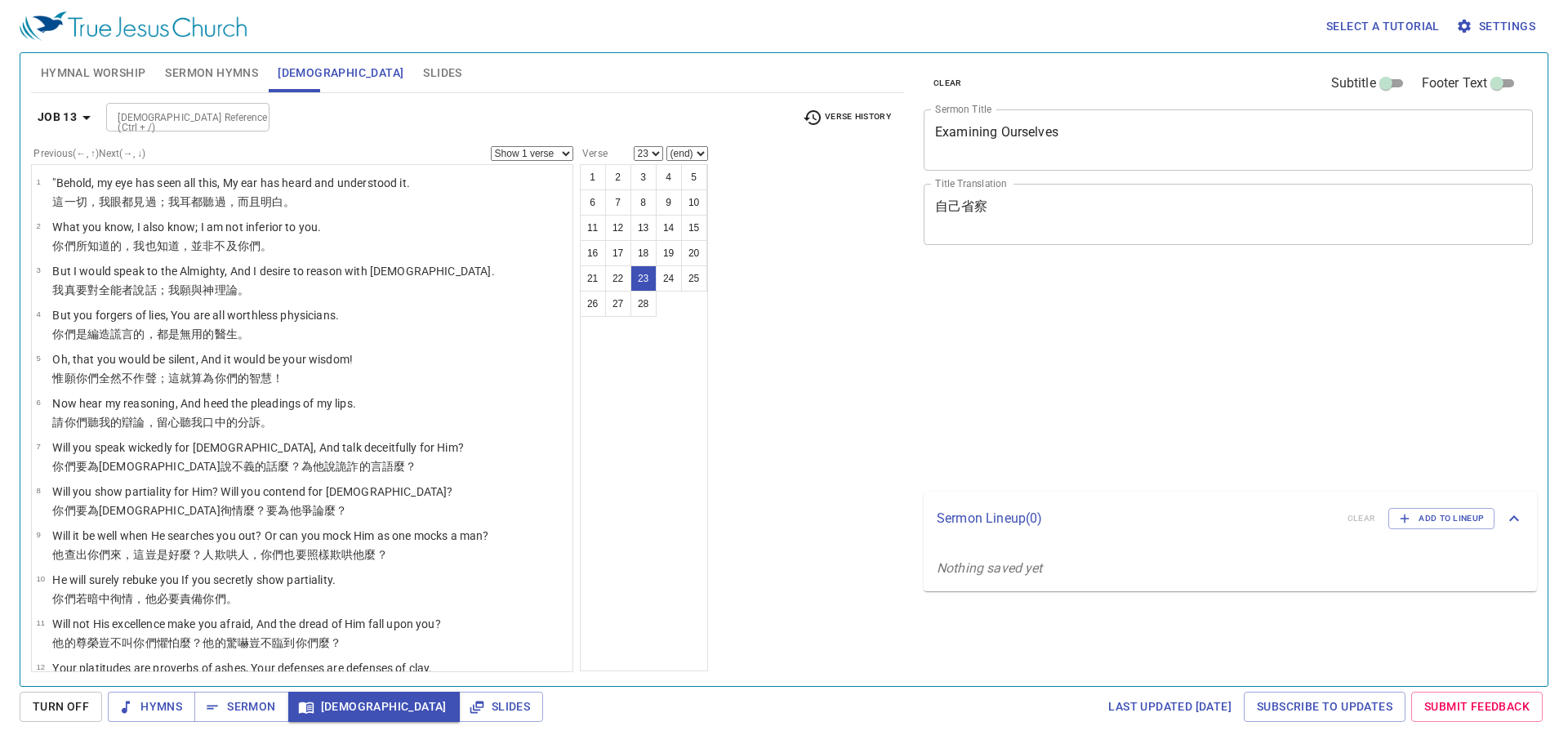
select select "23"
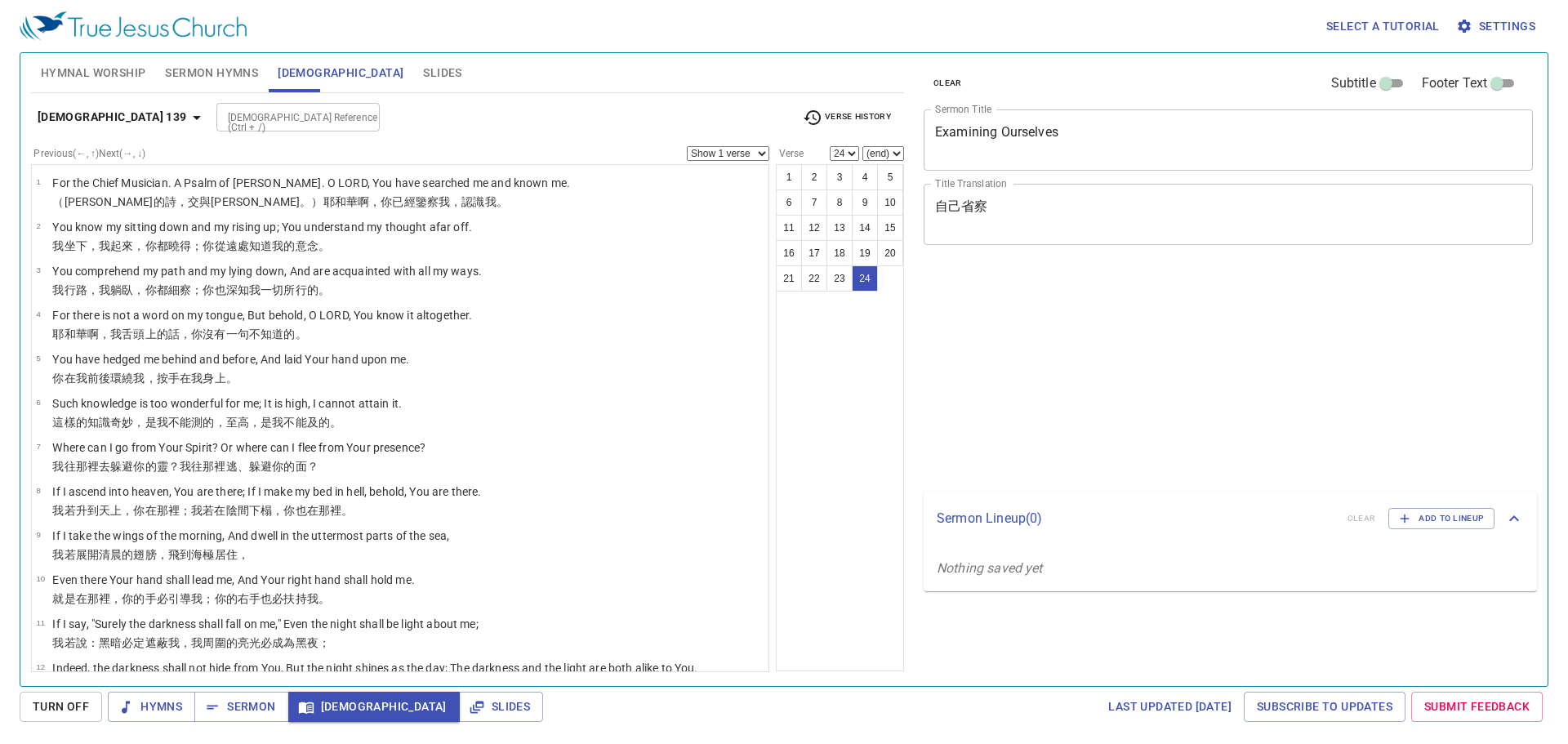
select select "24"
